Goal: Complete application form

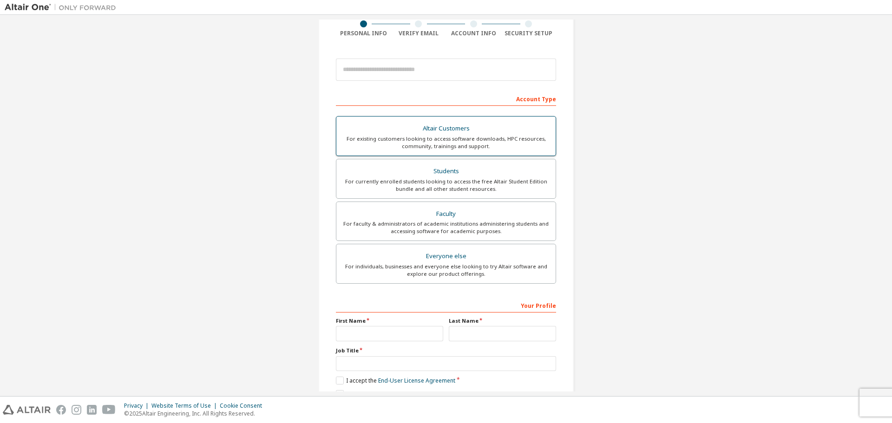
scroll to position [120, 0]
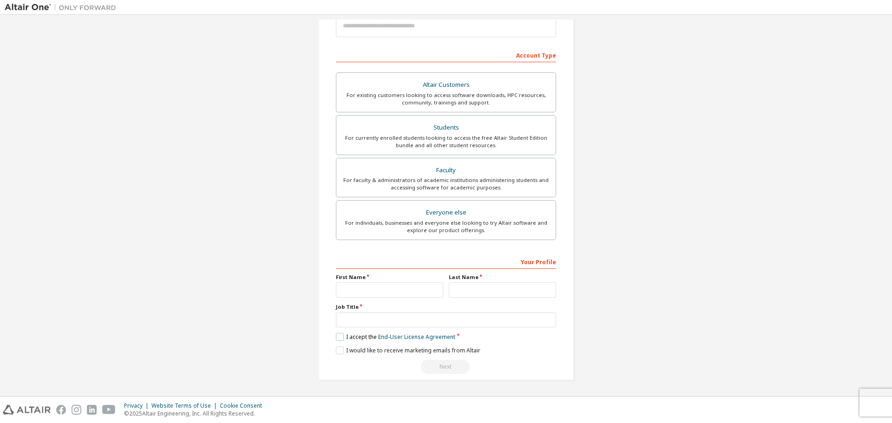
click at [337, 339] on label "I accept the End-User License Agreement" at bounding box center [395, 337] width 119 height 8
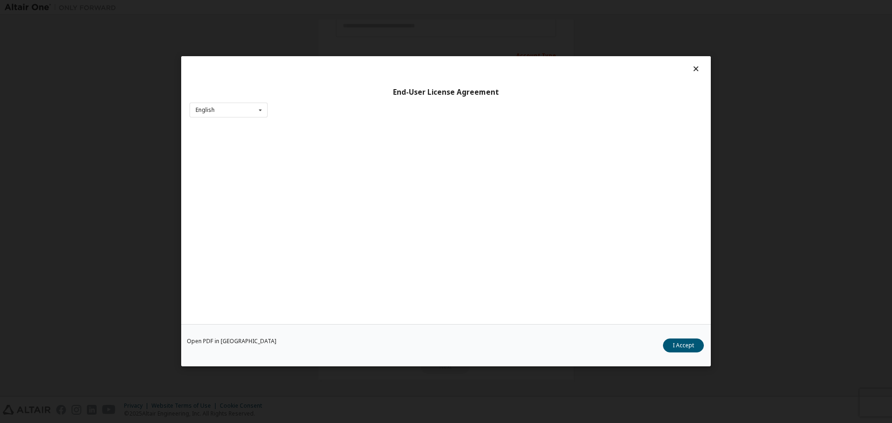
click at [686, 346] on button "I Accept" at bounding box center [683, 346] width 41 height 14
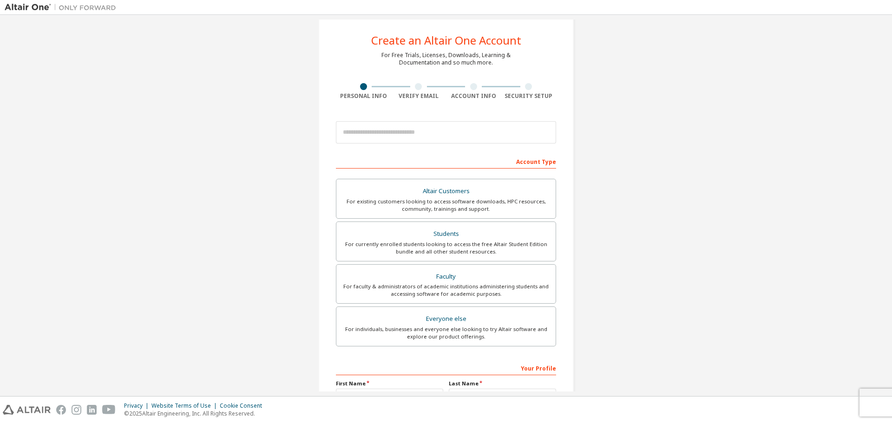
scroll to position [0, 0]
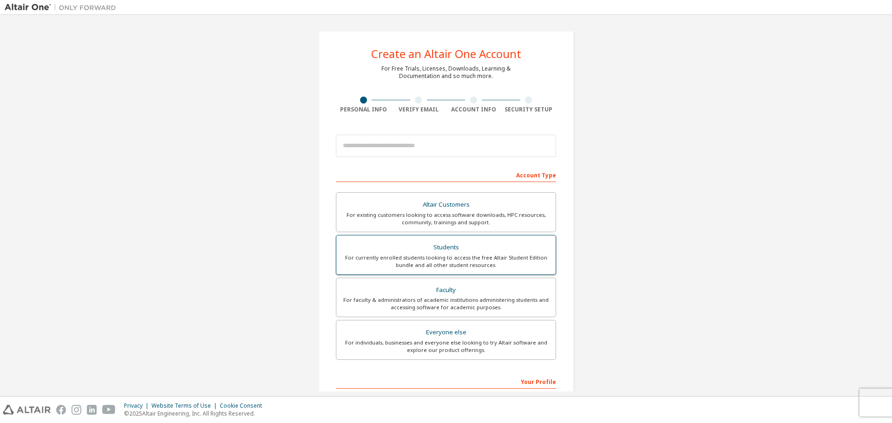
click at [451, 236] on label "Students For currently enrolled students looking to access the free Altair Stud…" at bounding box center [446, 255] width 220 height 40
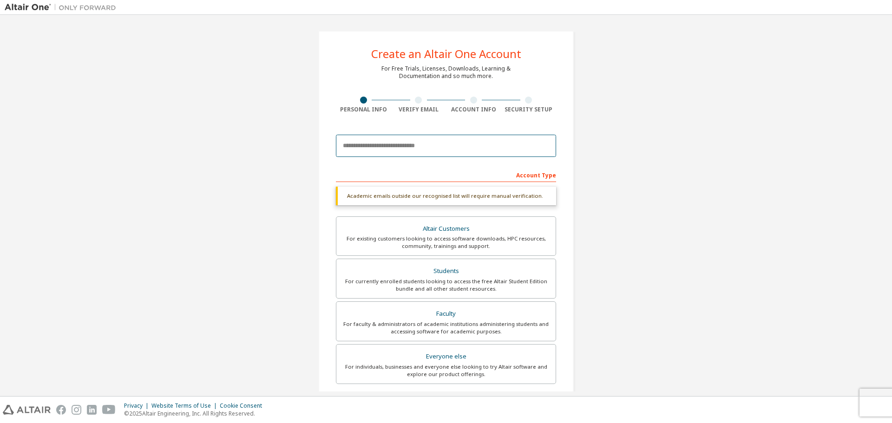
click at [434, 151] on input "email" at bounding box center [446, 146] width 220 height 22
